Goal: Information Seeking & Learning: Learn about a topic

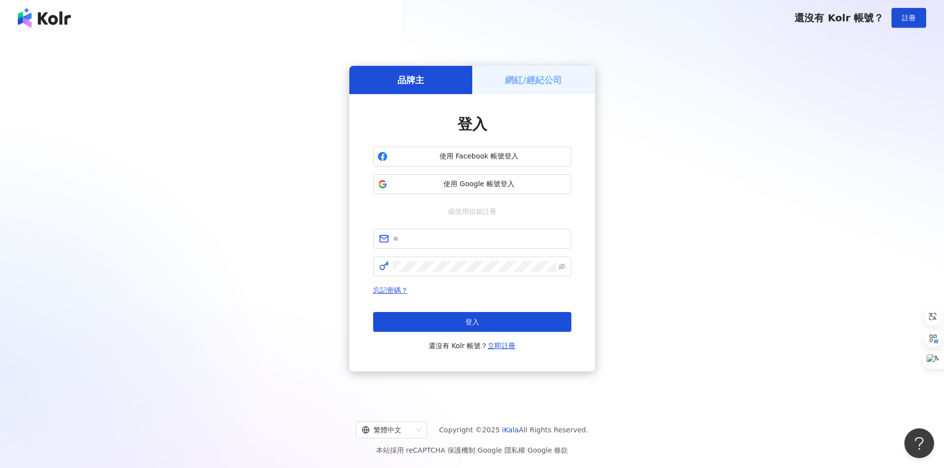
click at [492, 196] on div "登入 使用 Facebook 帳號登入 使用 Google 帳號登入 或使用信箱註冊 忘記密碼？ 登入 還沒有 Kolr 帳號？ 立即註冊" at bounding box center [472, 233] width 198 height 238
click at [497, 184] on span "使用 Google 帳號登入" at bounding box center [479, 184] width 175 height 10
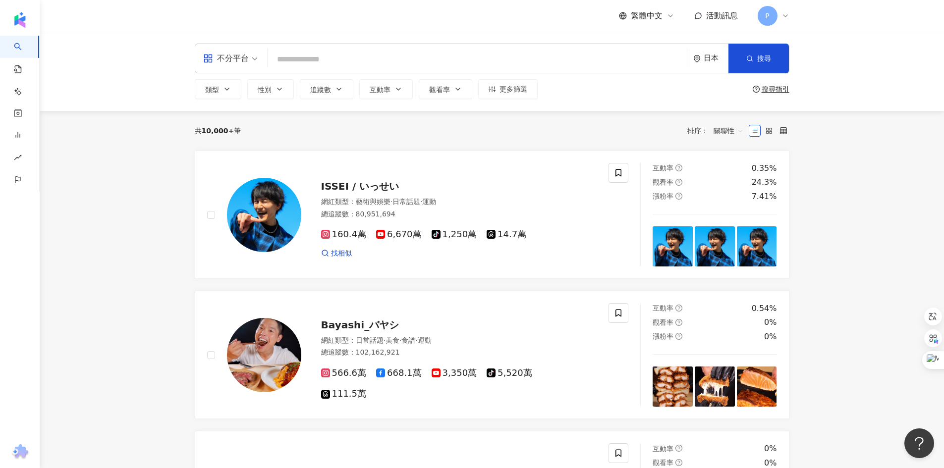
click at [579, 102] on div "不分平台 日本 搜尋 類型 性別 追蹤數 互動率 觀看率 更多篩選 搜尋指引" at bounding box center [492, 71] width 905 height 79
click at [408, 58] on input "search" at bounding box center [478, 59] width 413 height 19
paste input "**********"
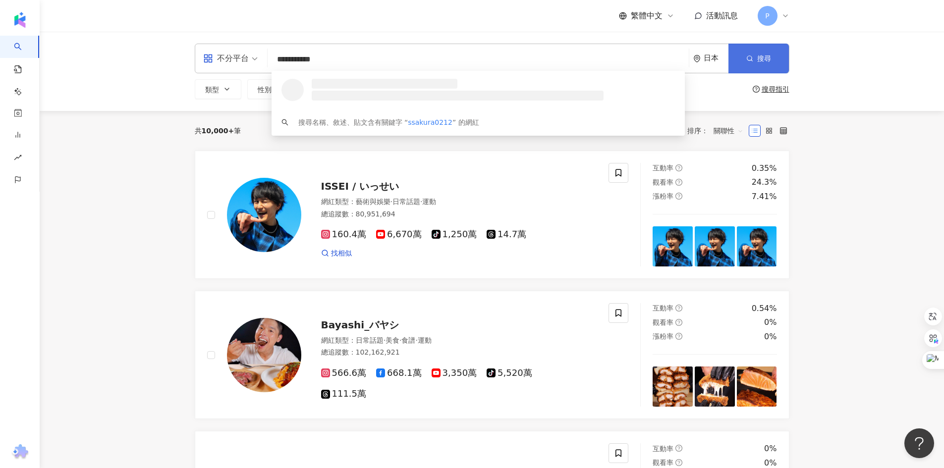
type input "**********"
click at [774, 55] on button "搜尋" at bounding box center [759, 59] width 60 height 30
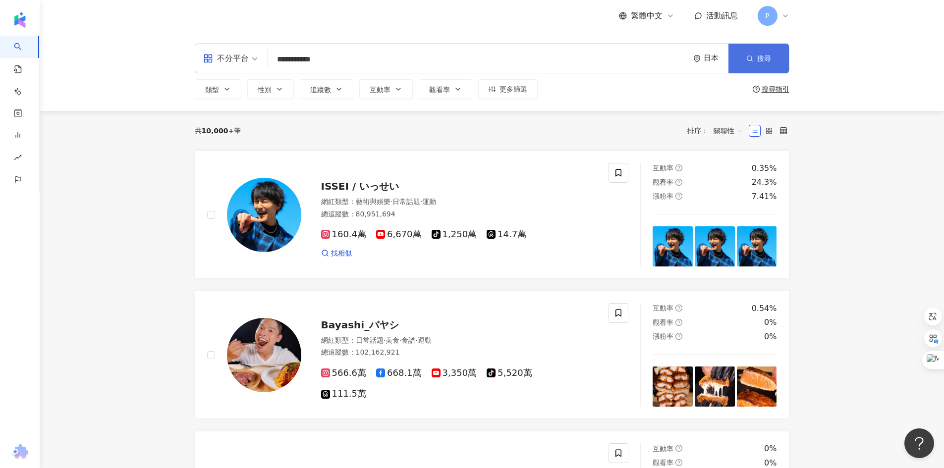
click at [762, 51] on button "搜尋" at bounding box center [759, 59] width 60 height 30
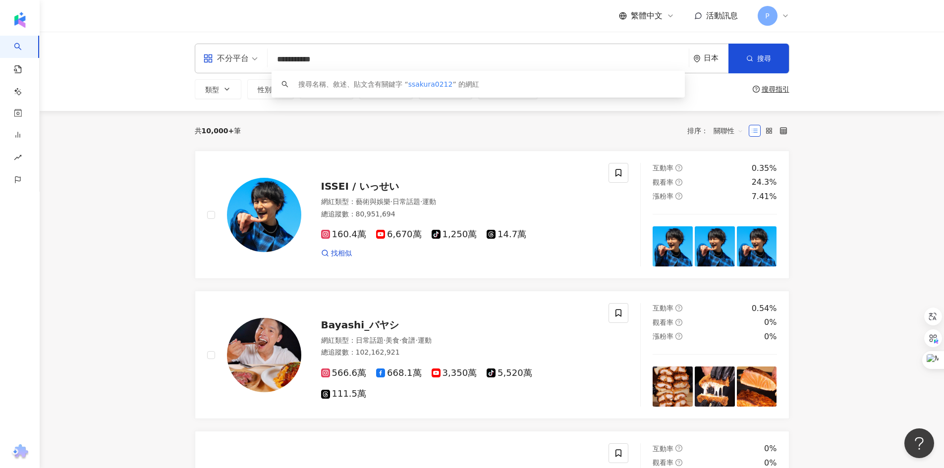
click at [582, 54] on input "**********" at bounding box center [478, 59] width 413 height 19
click at [754, 55] on button "搜尋" at bounding box center [759, 59] width 60 height 30
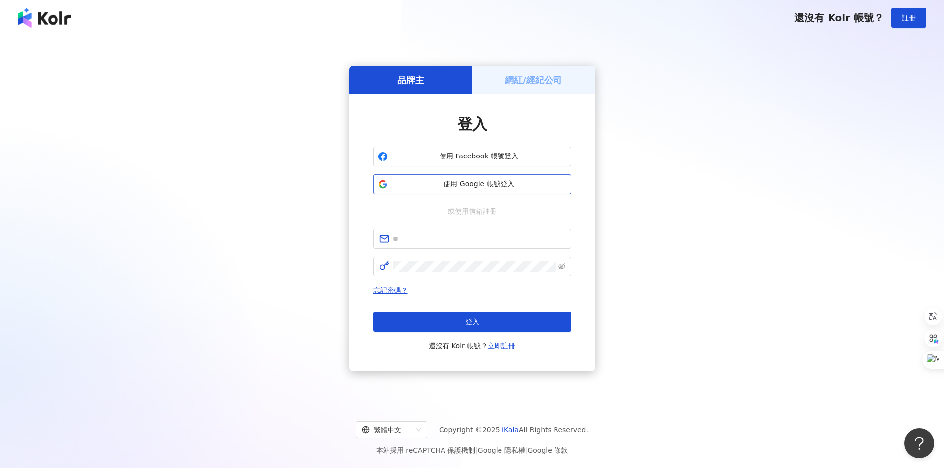
click at [503, 190] on button "使用 Google 帳號登入" at bounding box center [472, 184] width 198 height 20
click at [491, 177] on button "使用 Google 帳號登入" at bounding box center [472, 184] width 198 height 20
click at [692, 18] on div "還沒有 Kolr 帳號？ 註冊" at bounding box center [472, 18] width 944 height 36
click at [513, 182] on span "使用 Google 帳號登入" at bounding box center [479, 184] width 175 height 10
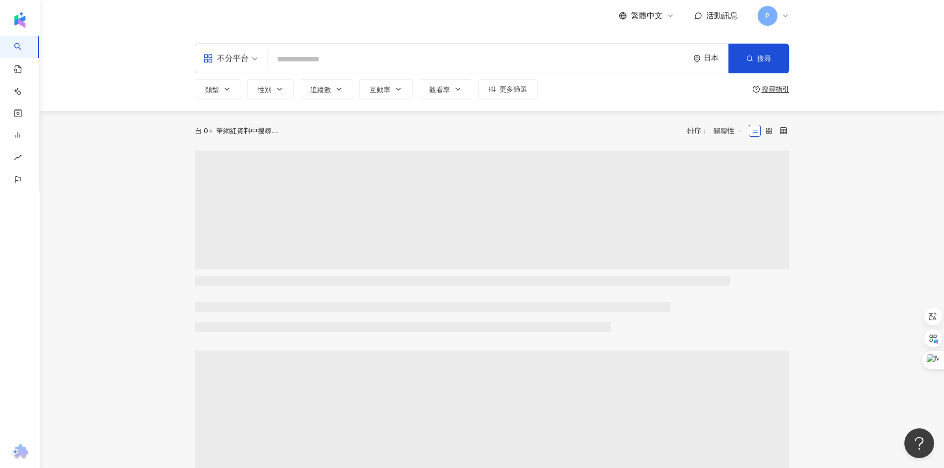
click at [395, 59] on input "search" at bounding box center [478, 59] width 413 height 19
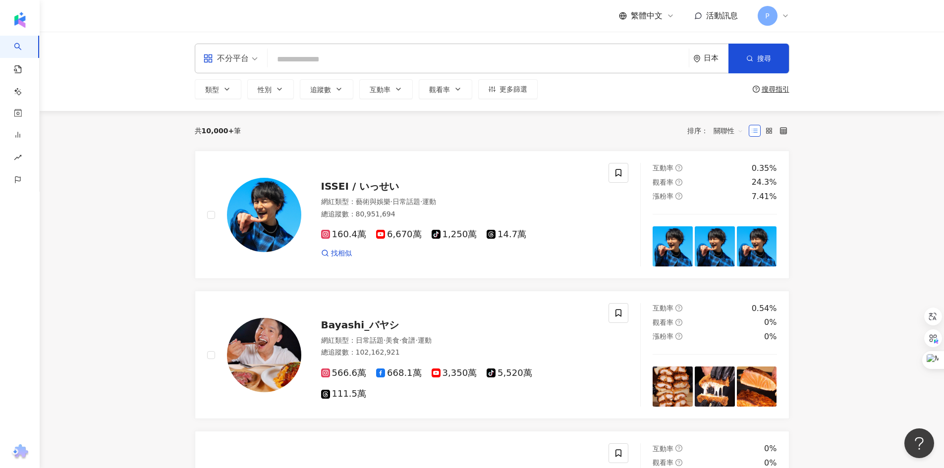
click at [395, 59] on input "search" at bounding box center [478, 59] width 413 height 19
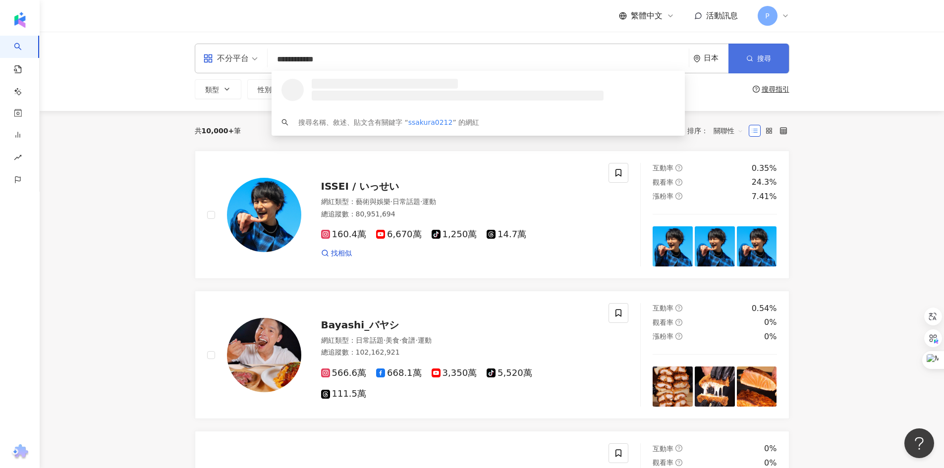
type input "**********"
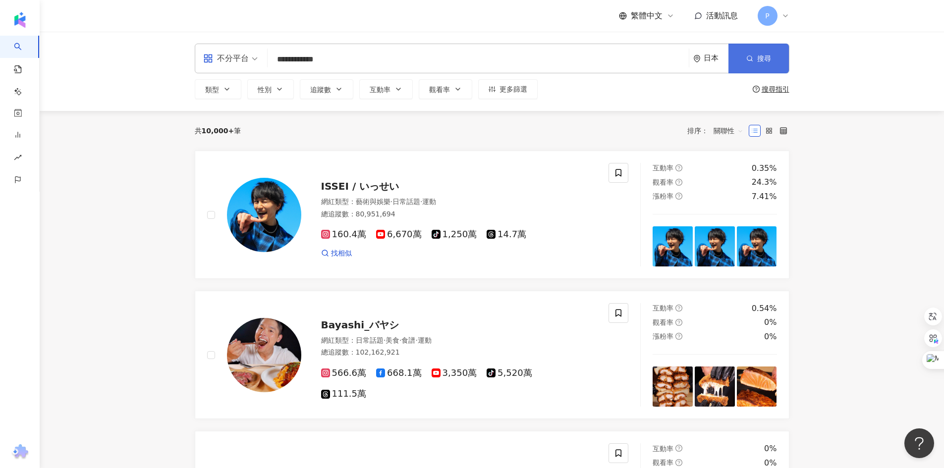
click at [738, 57] on button "搜尋" at bounding box center [759, 59] width 60 height 30
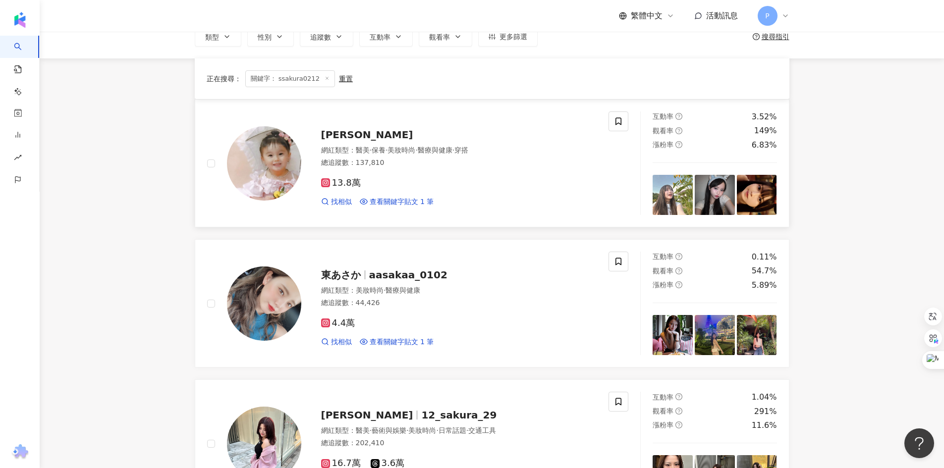
scroll to position [99, 0]
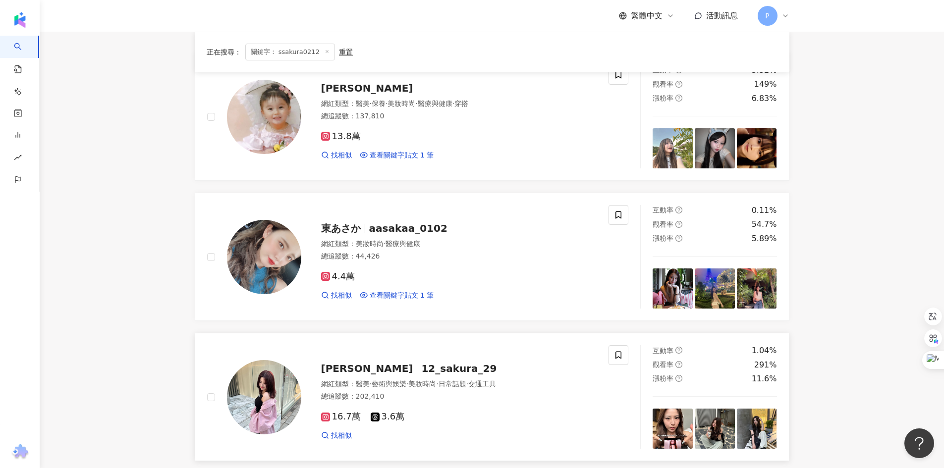
drag, startPoint x: 332, startPoint y: 365, endPoint x: 270, endPoint y: 418, distance: 81.9
click at [270, 418] on img at bounding box center [264, 397] width 74 height 74
click at [354, 367] on span "せきさくら" at bounding box center [367, 369] width 92 height 12
click at [342, 230] on span "東あさか" at bounding box center [341, 229] width 40 height 12
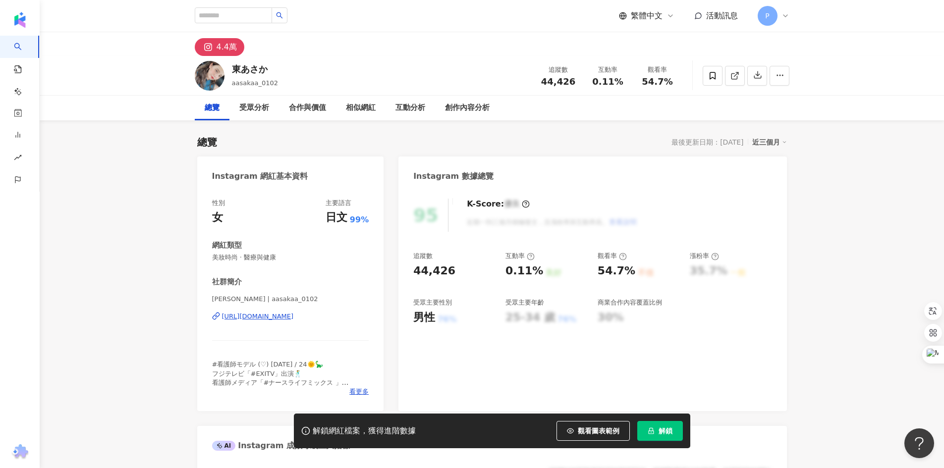
click at [282, 320] on div "[URL][DOMAIN_NAME]" at bounding box center [258, 316] width 72 height 9
